Goal: Transaction & Acquisition: Purchase product/service

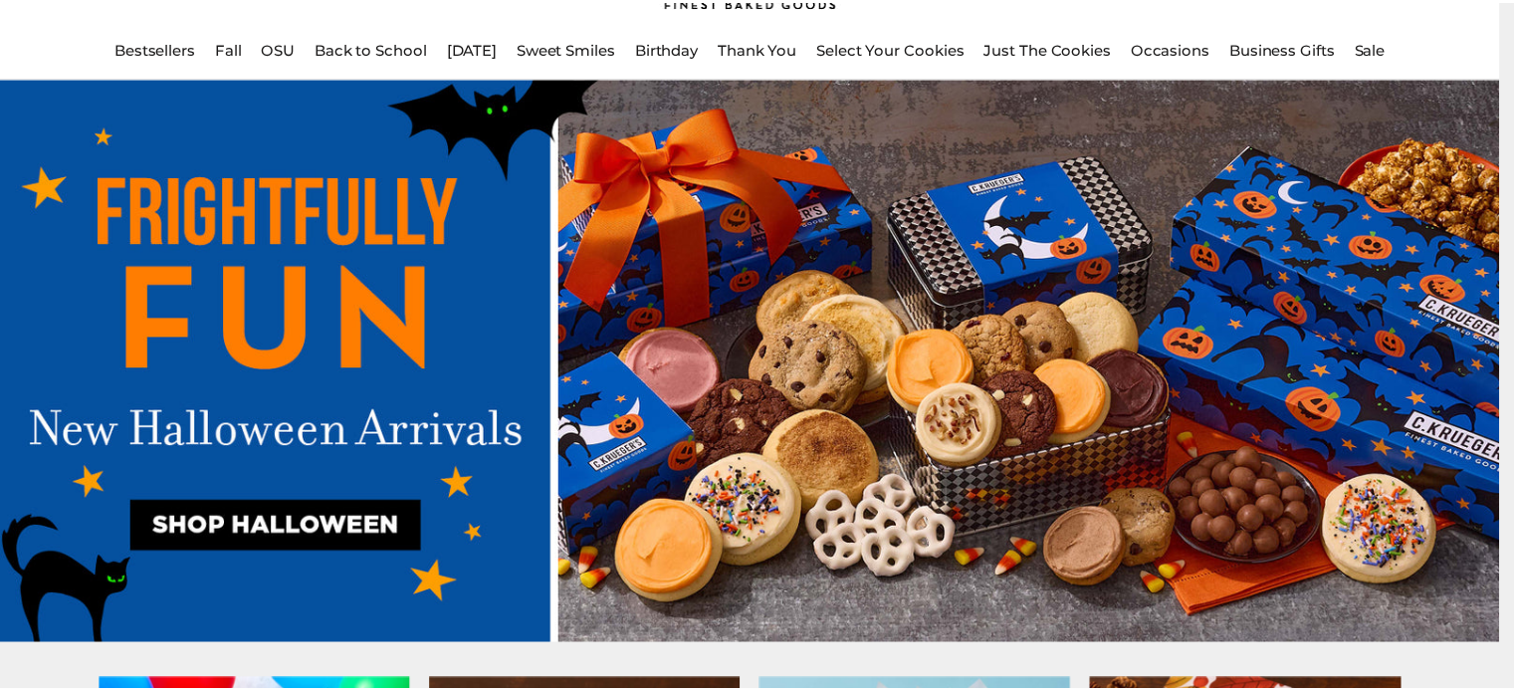
scroll to position [149, 0]
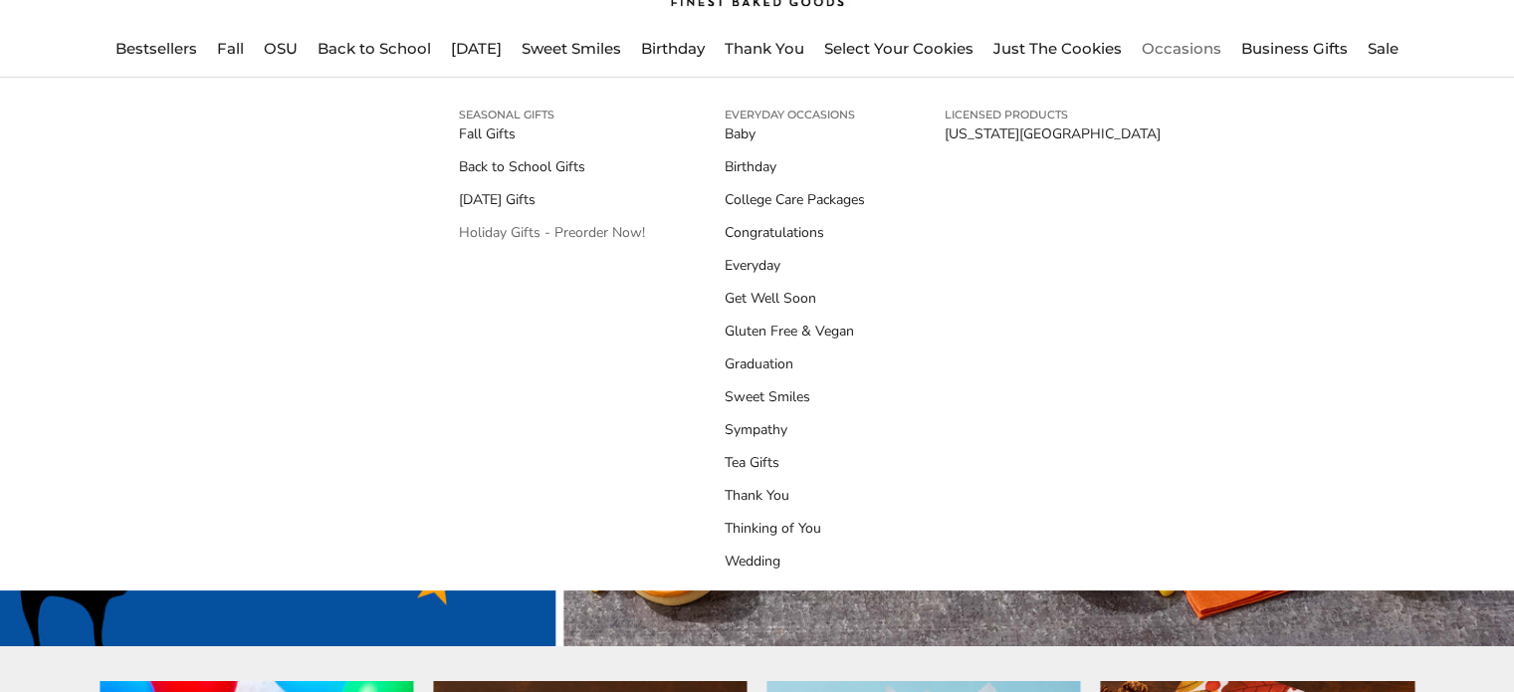
click at [538, 235] on link "Holiday Gifts - Preorder Now!" at bounding box center [552, 232] width 186 height 21
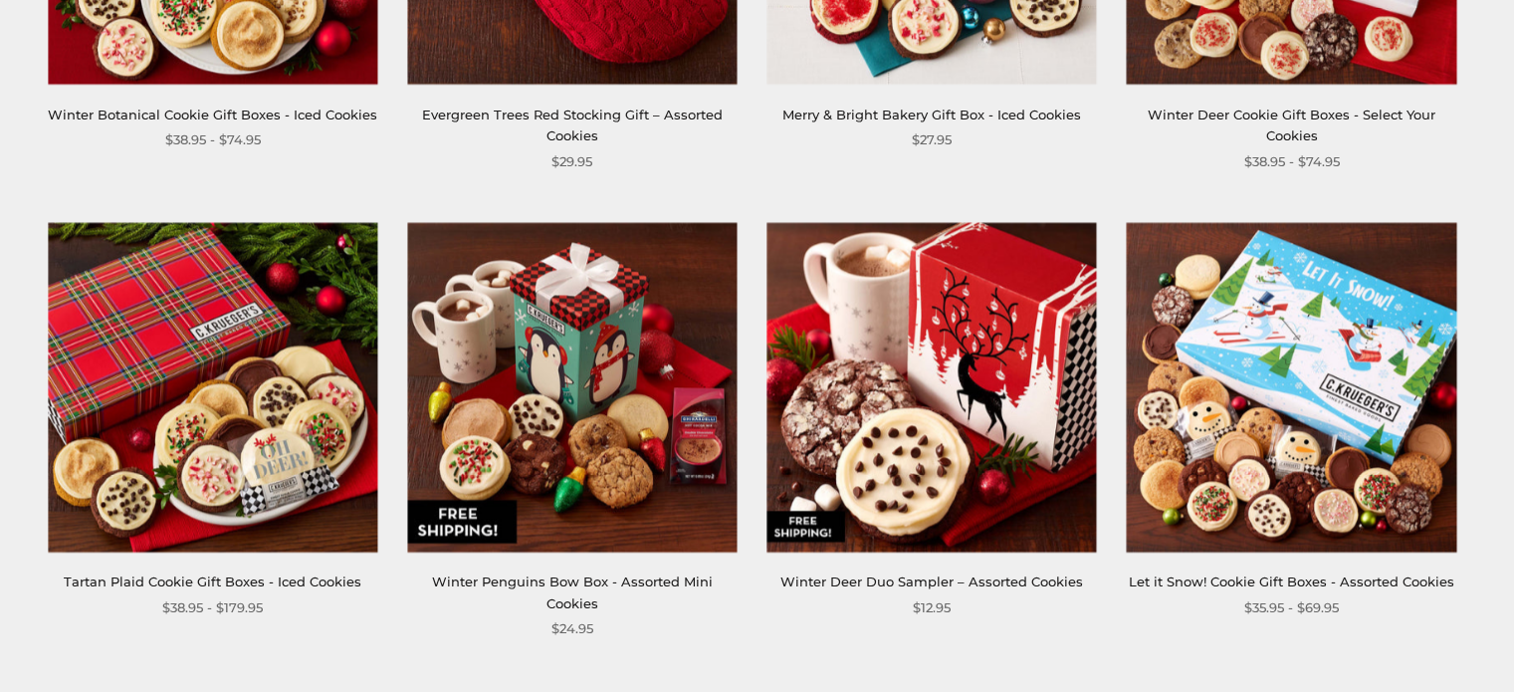
scroll to position [2566, 0]
